Goal: Obtain resource: Download file/media

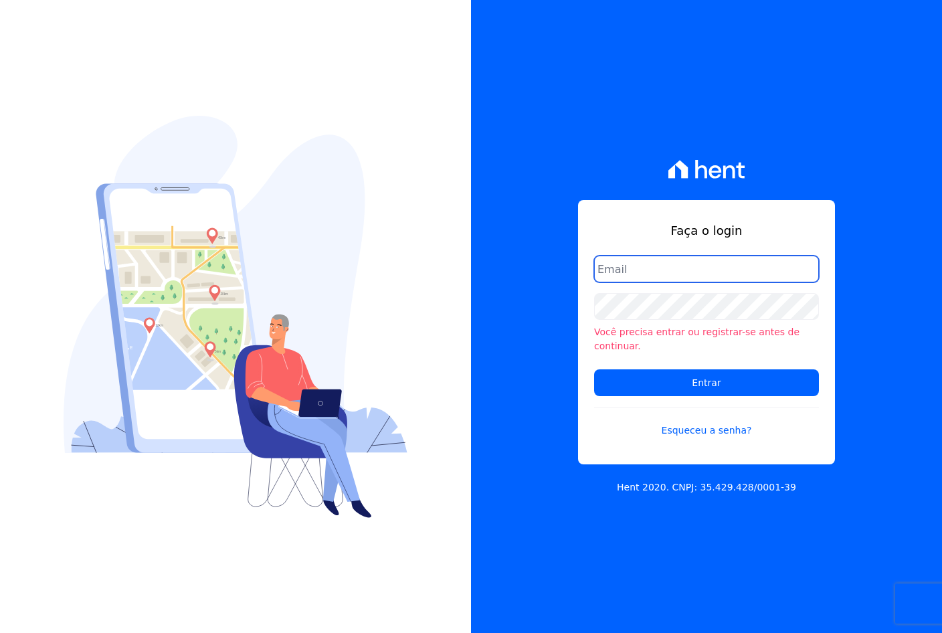
type input "[PERSON_NAME][EMAIL_ADDRESS][PERSON_NAME][DOMAIN_NAME]"
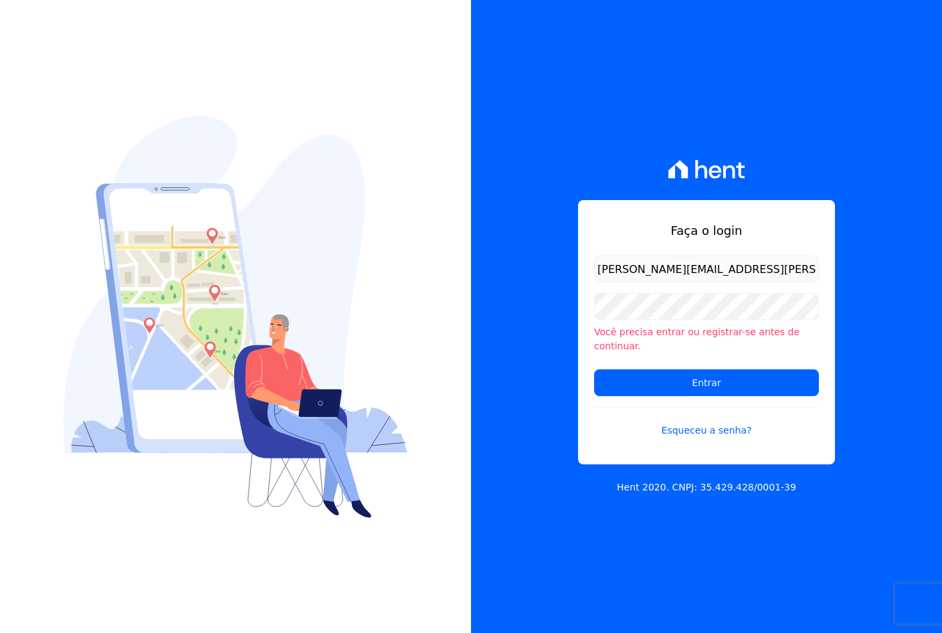
click at [660, 389] on form "barbara@blendi.com.br Você precisa entrar ou registrar-se antes de continuar. E…" at bounding box center [706, 355] width 225 height 198
click at [659, 387] on input "Entrar" at bounding box center [706, 382] width 225 height 27
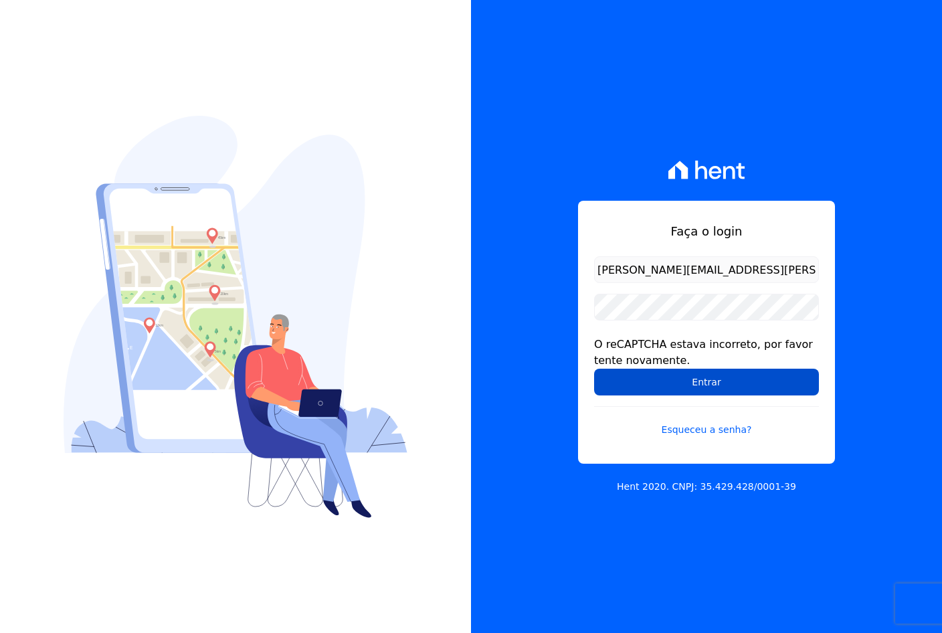
click at [719, 388] on input "Entrar" at bounding box center [706, 382] width 225 height 27
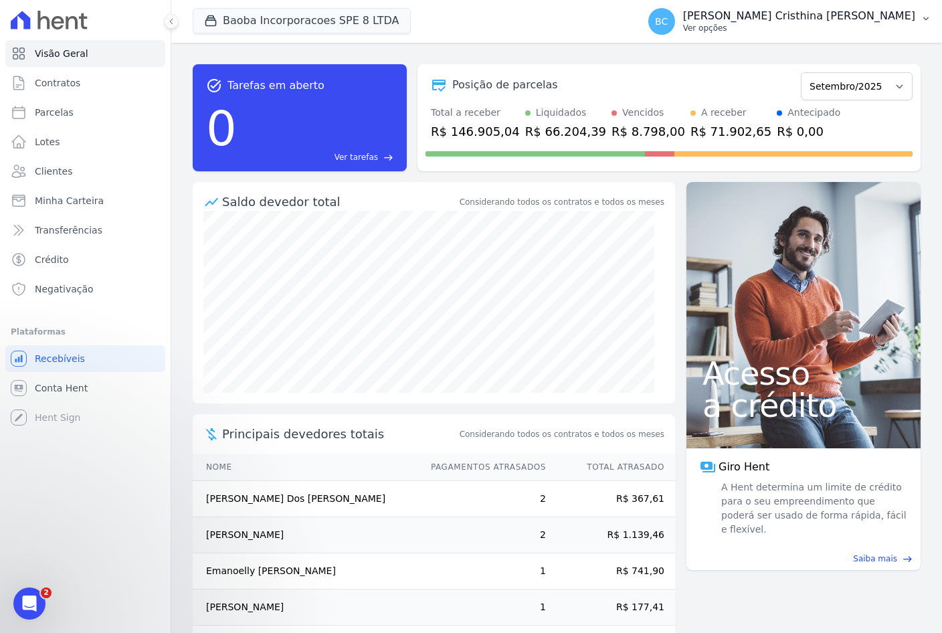
click at [814, 31] on p "Ver opções" at bounding box center [799, 28] width 232 height 11
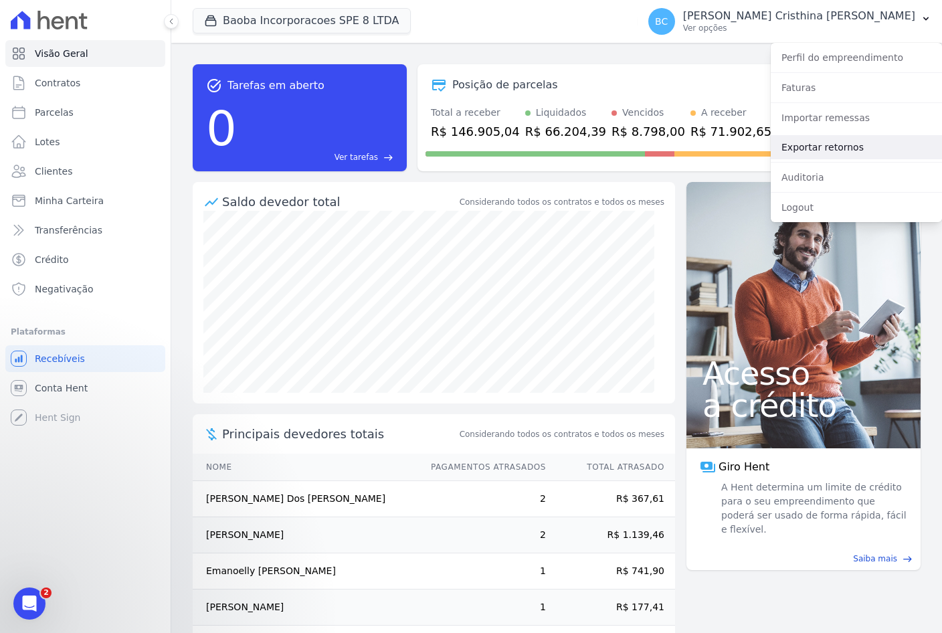
click at [809, 152] on link "Exportar retornos" at bounding box center [856, 147] width 171 height 24
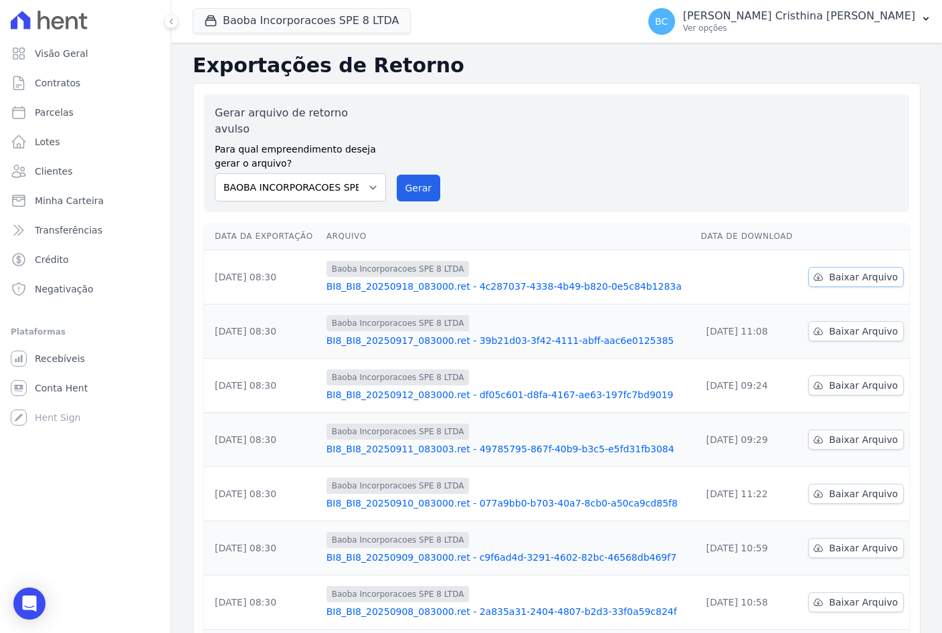
click at [870, 270] on span "Baixar Arquivo" at bounding box center [863, 276] width 69 height 13
click at [476, 18] on div "Baoba Incorporacoes SPE 8 LTDA Você possui apenas um empreendimento Aplicar" at bounding box center [413, 21] width 440 height 44
